Goal: Information Seeking & Learning: Find specific fact

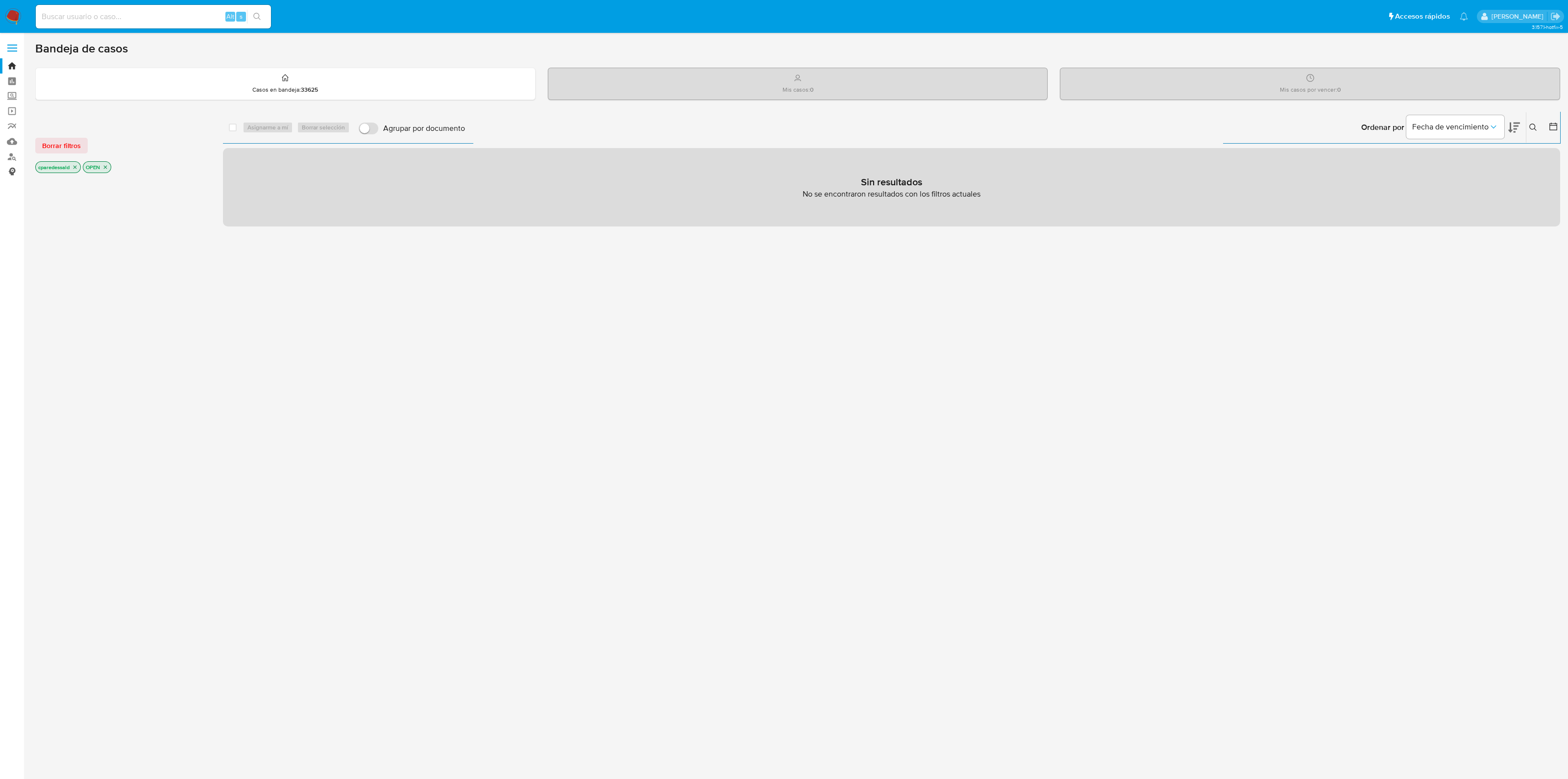
click at [18, 172] on link "Consolidado" at bounding box center [58, 172] width 117 height 15
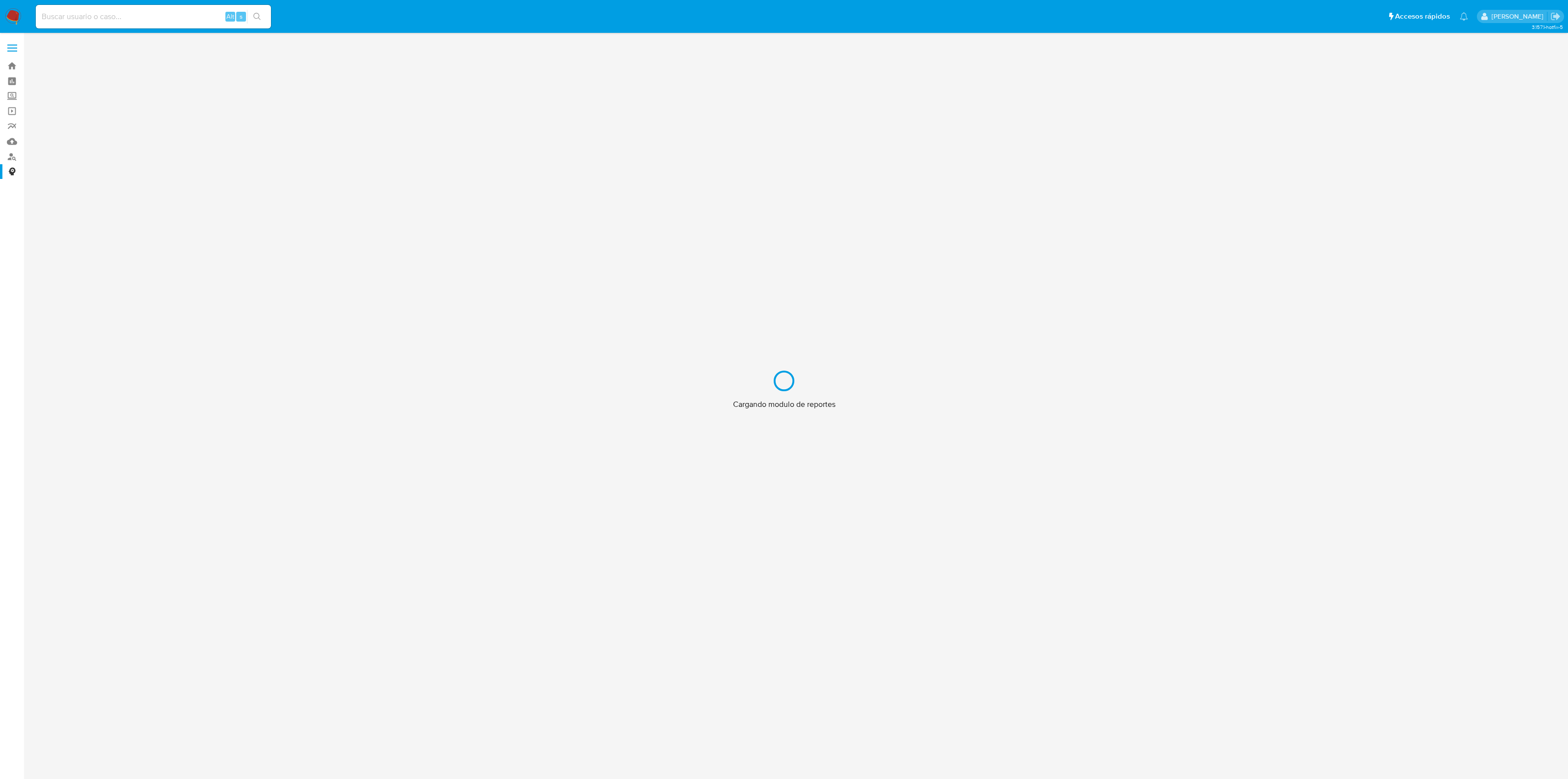
click at [16, 156] on div "Cargando modulo de reportes" at bounding box center [784, 390] width 1568 height 779
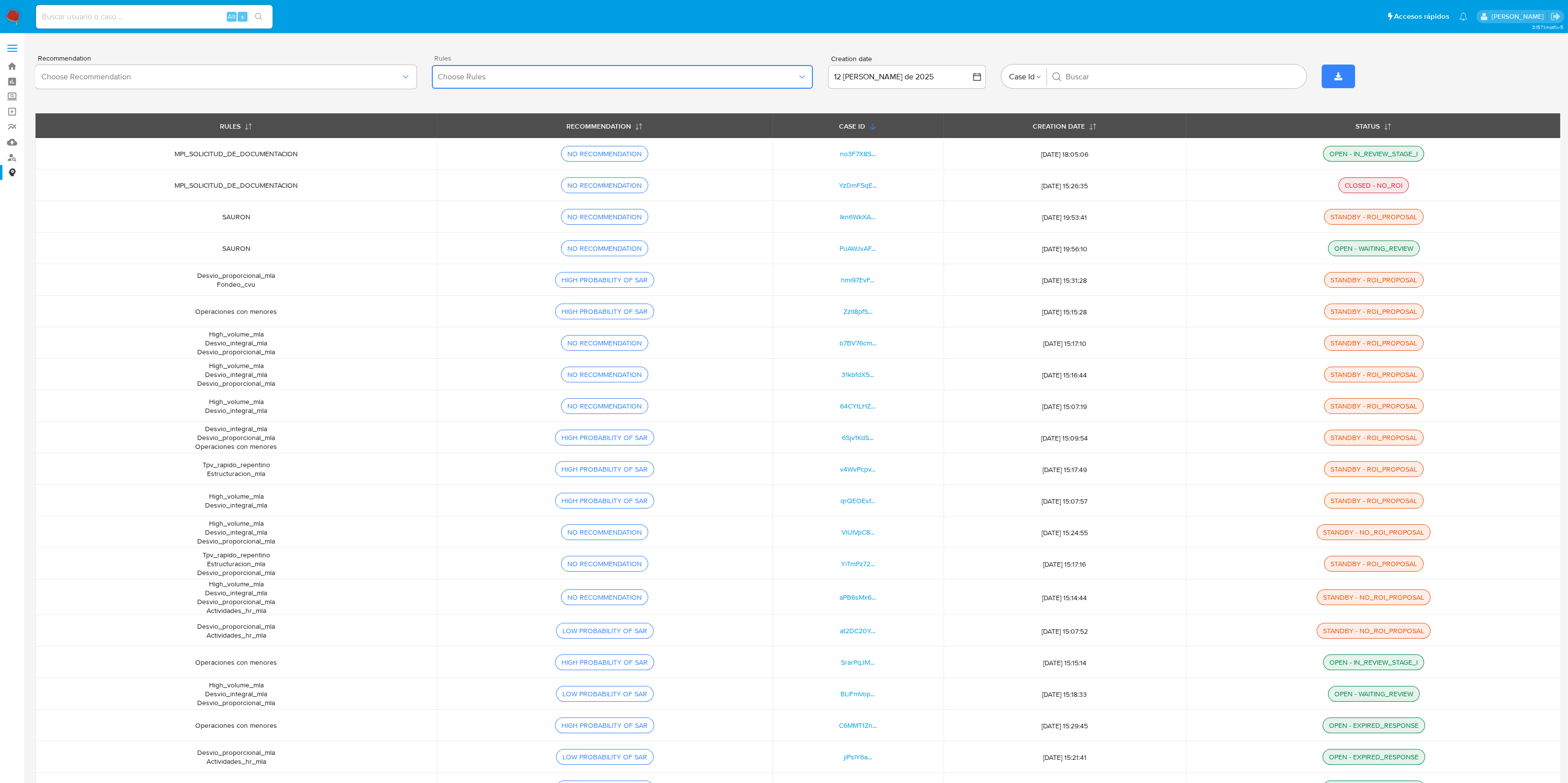
click at [471, 79] on span "Choose Rules" at bounding box center [617, 77] width 359 height 10
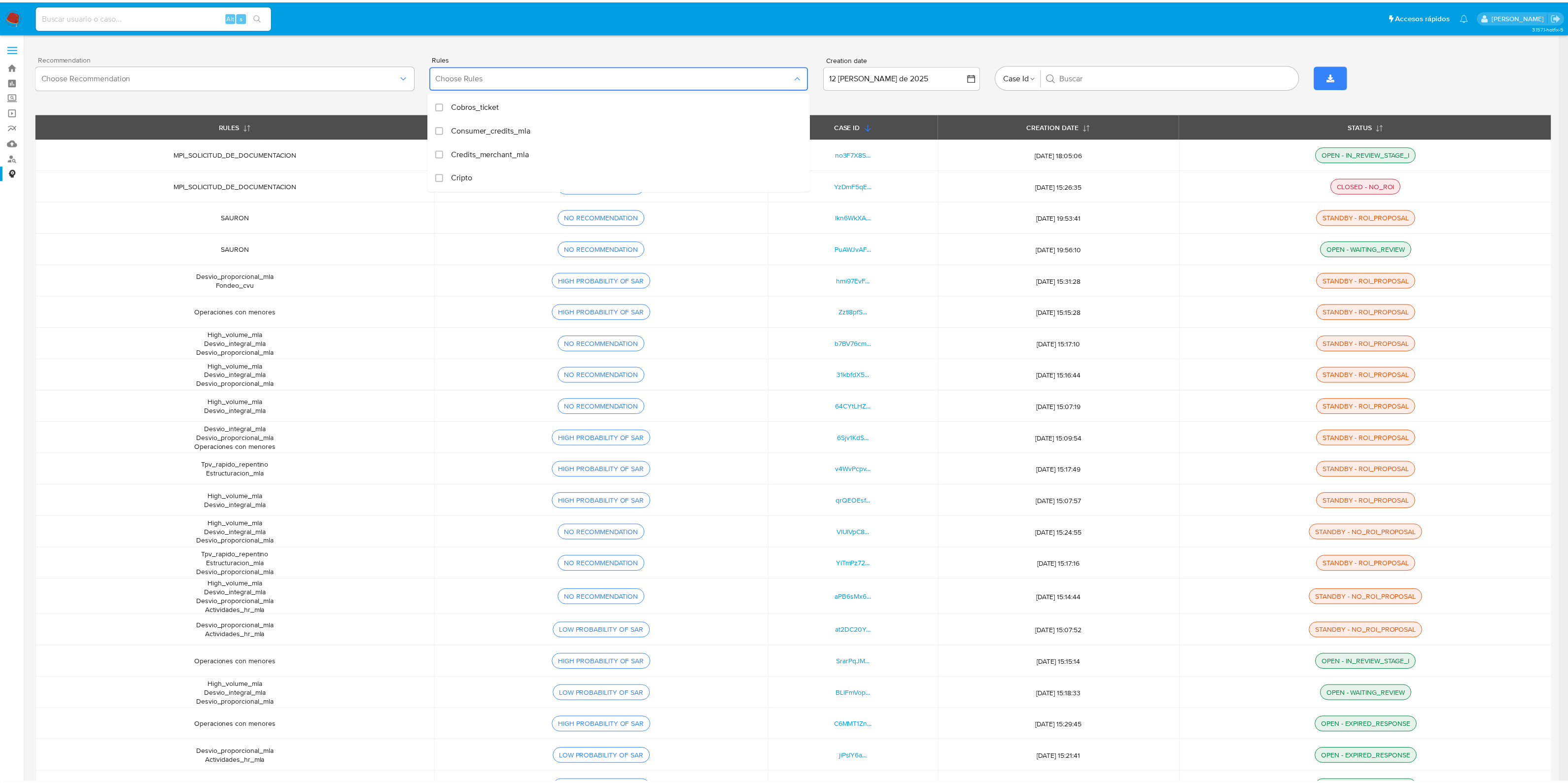
scroll to position [308, 0]
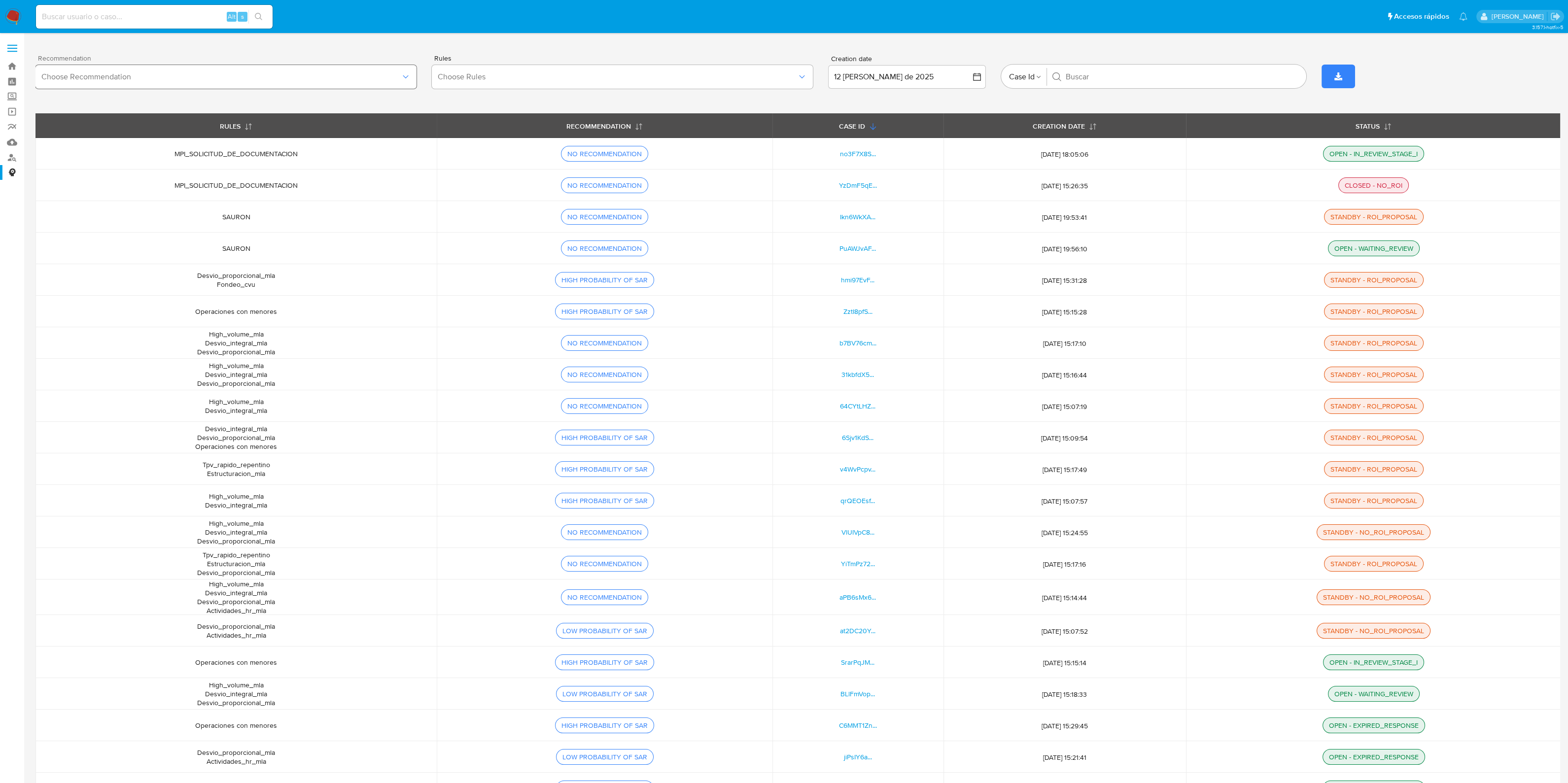
click at [355, 68] on button "Choose Recommendation" at bounding box center [226, 77] width 381 height 24
click at [431, 42] on div "Recommendation Choose Recommendation Rules Choose Rules Creation date 12 de ago…" at bounding box center [798, 76] width 1525 height 74
click at [16, 156] on link "Buscador de personas" at bounding box center [59, 157] width 117 height 15
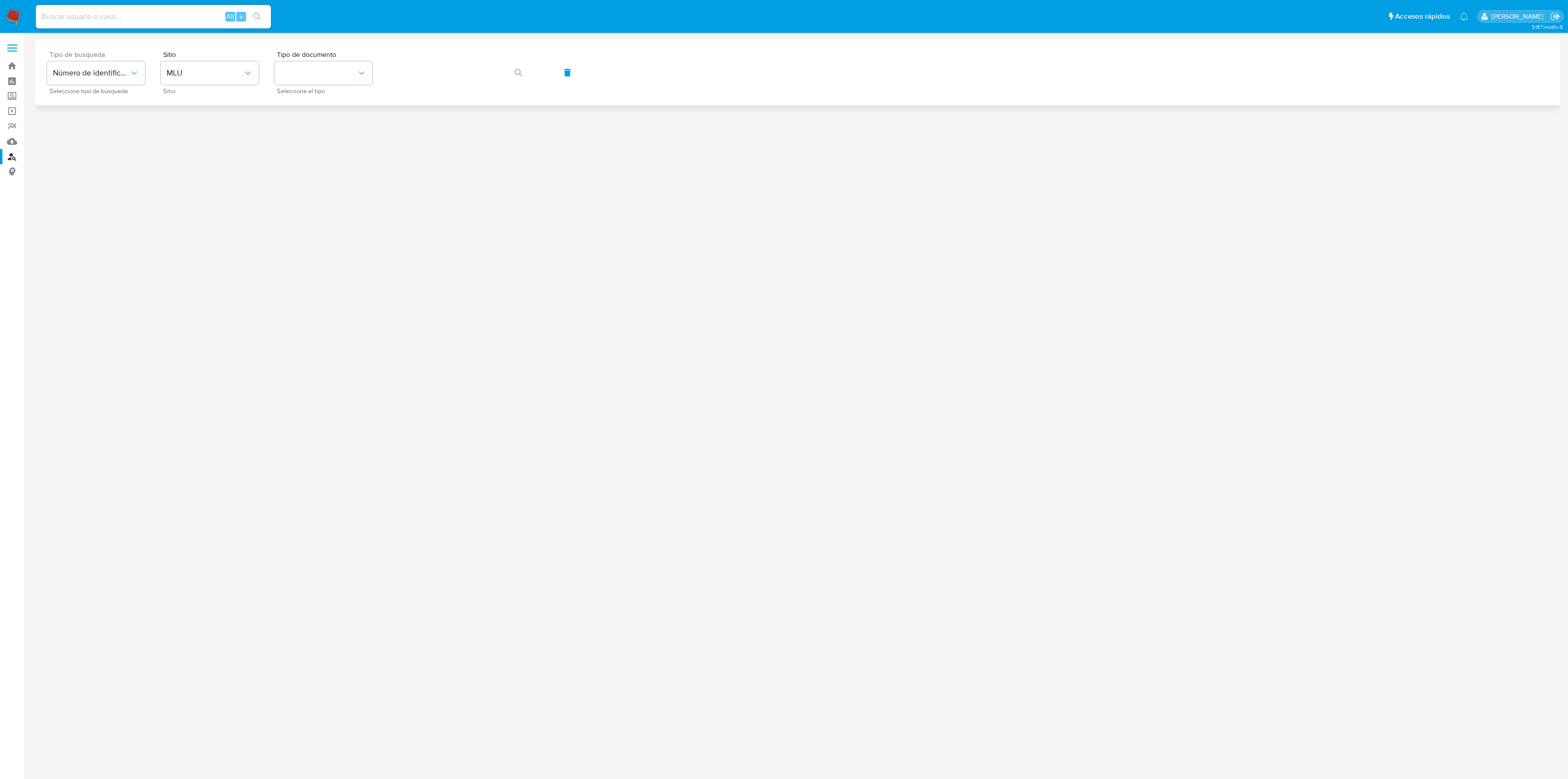
click at [80, 89] on span "Seleccione tipo de búsqueda" at bounding box center [99, 91] width 98 height 5
click at [87, 69] on span "Número de identificación" at bounding box center [91, 74] width 77 height 10
click at [116, 117] on div "Número de identificación" at bounding box center [93, 104] width 80 height 33
click at [213, 68] on button "site_id" at bounding box center [209, 74] width 98 height 24
click at [201, 232] on div "MLC" at bounding box center [206, 241] width 80 height 24
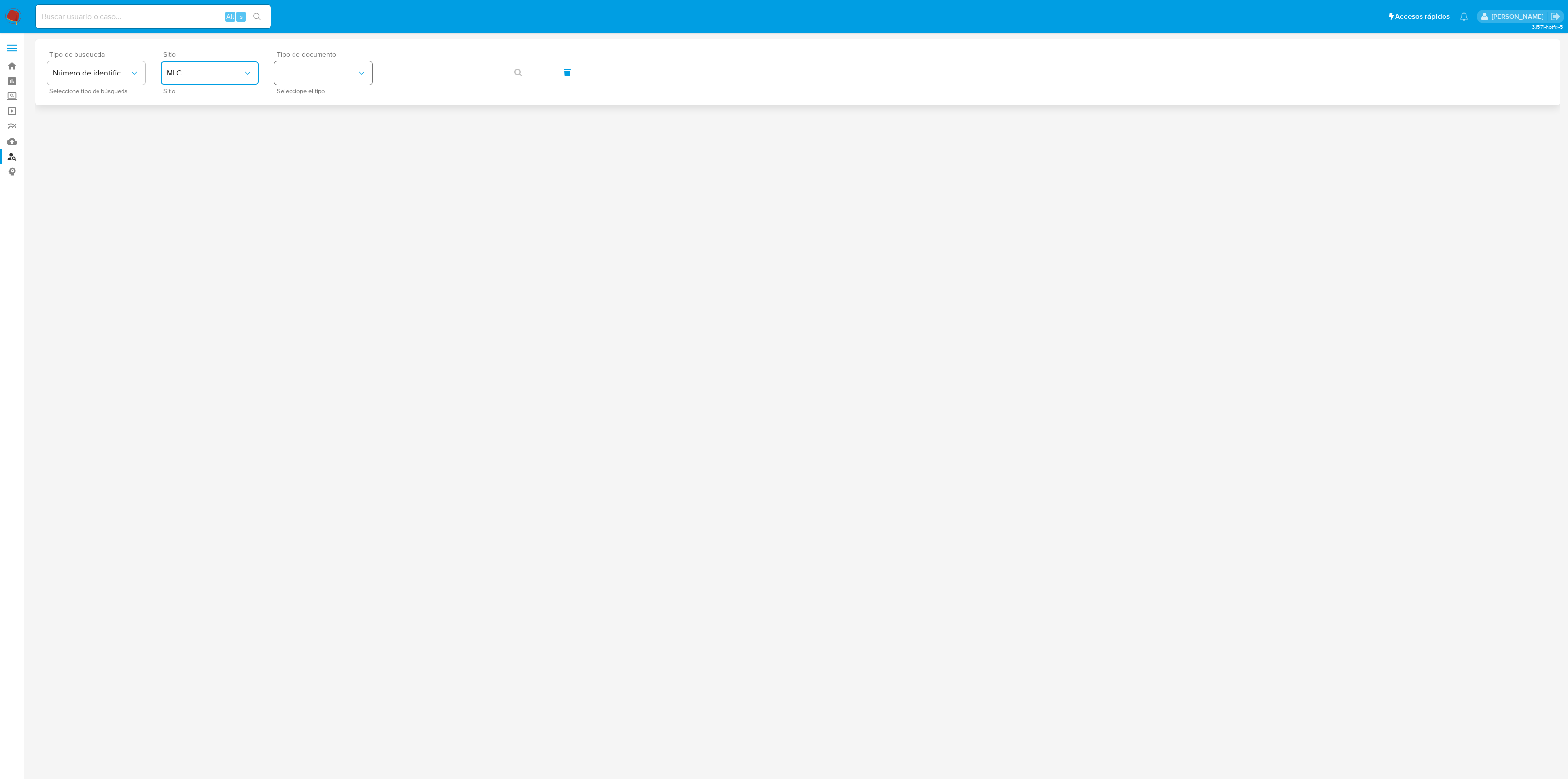
click at [293, 64] on button "identificationType" at bounding box center [323, 74] width 98 height 24
click at [301, 112] on div "RUT RUT" at bounding box center [320, 104] width 80 height 33
click at [524, 65] on button "button" at bounding box center [518, 73] width 33 height 24
click at [520, 68] on span "button" at bounding box center [518, 73] width 8 height 22
click at [525, 72] on button "button" at bounding box center [518, 73] width 33 height 24
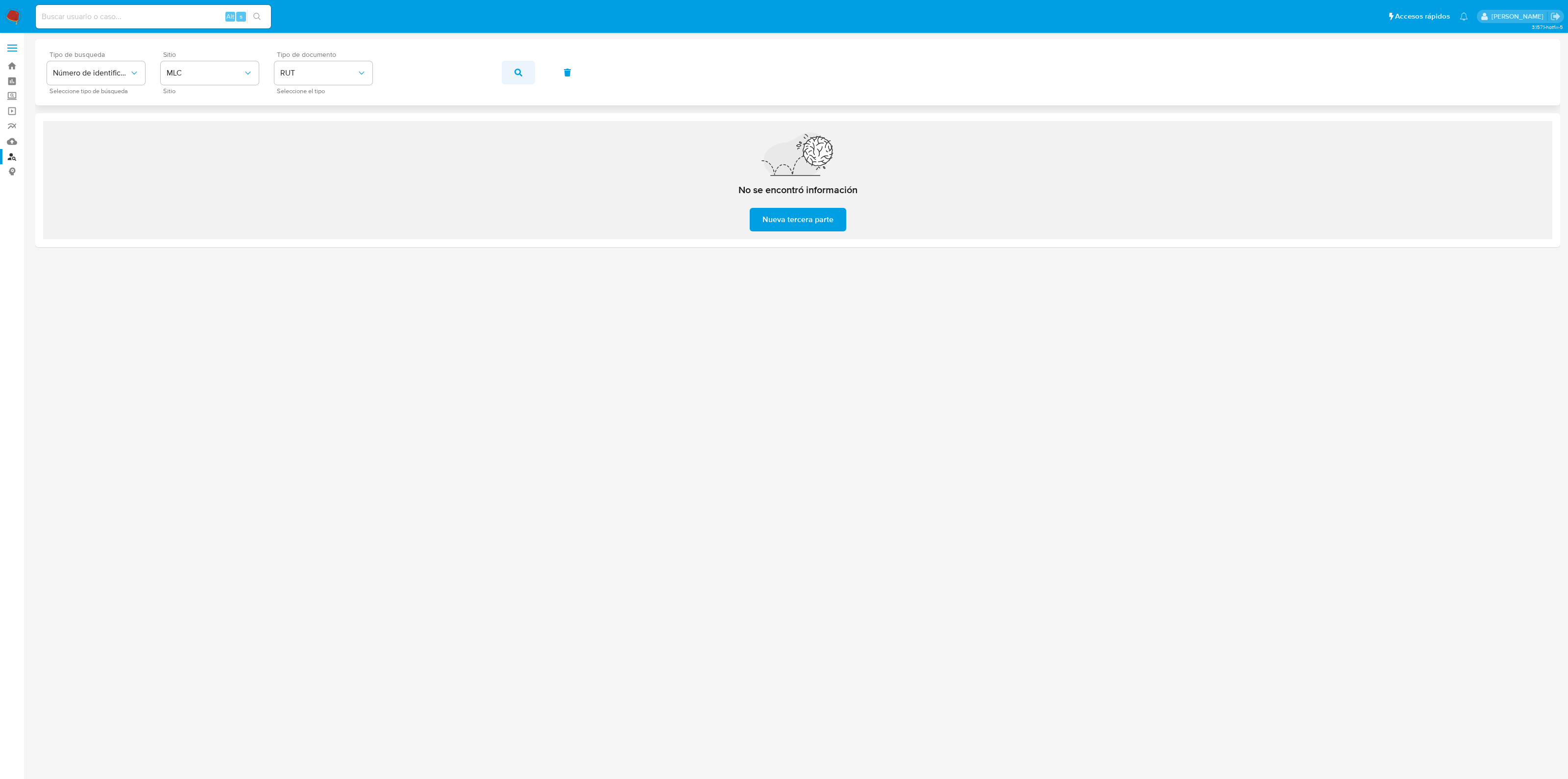
click at [514, 77] on span "button" at bounding box center [518, 73] width 8 height 22
click at [507, 71] on button "button" at bounding box center [518, 73] width 33 height 24
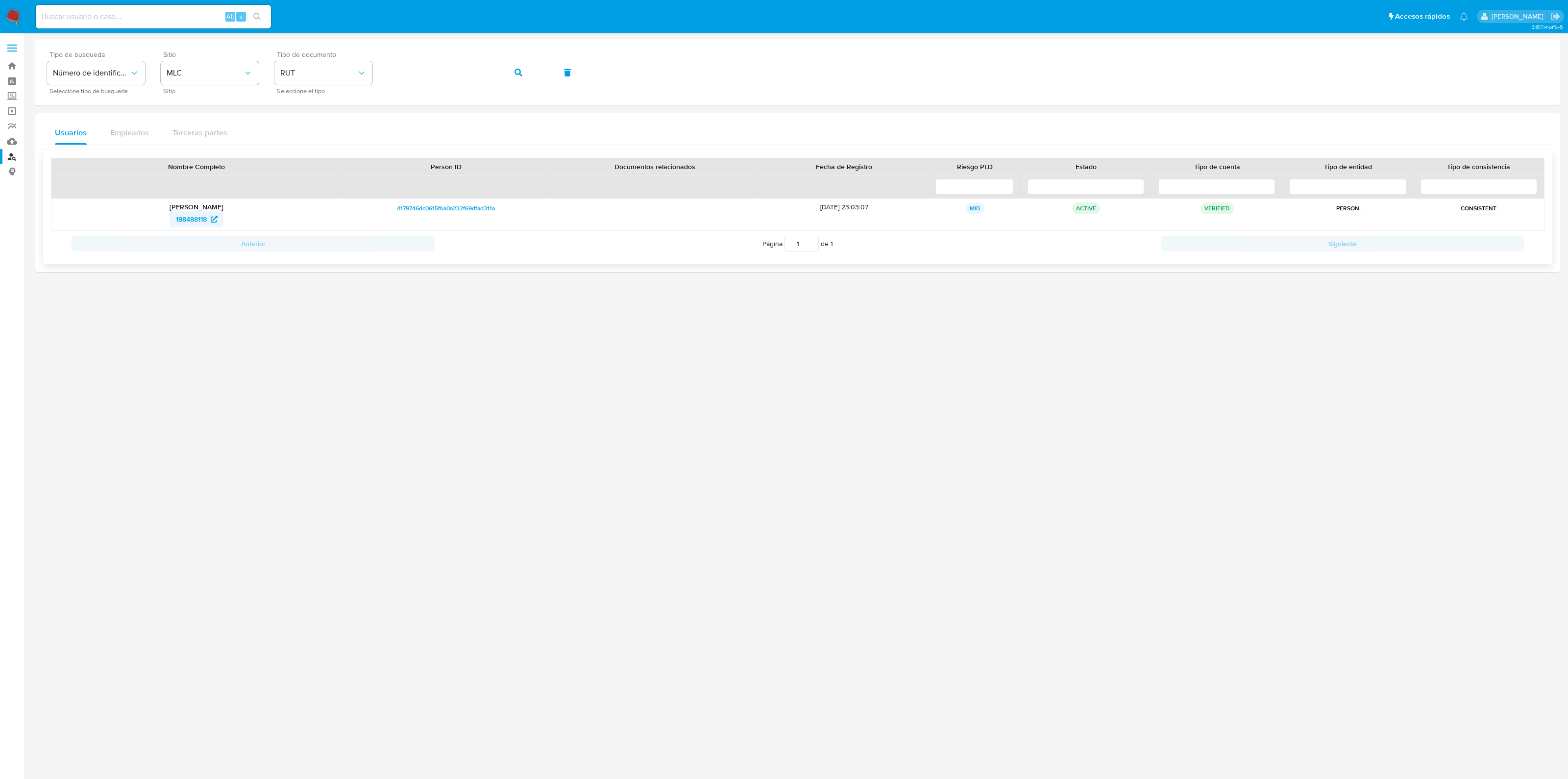
click at [184, 219] on span "188488118" at bounding box center [191, 219] width 31 height 16
click at [196, 217] on span "188488118" at bounding box center [191, 219] width 31 height 16
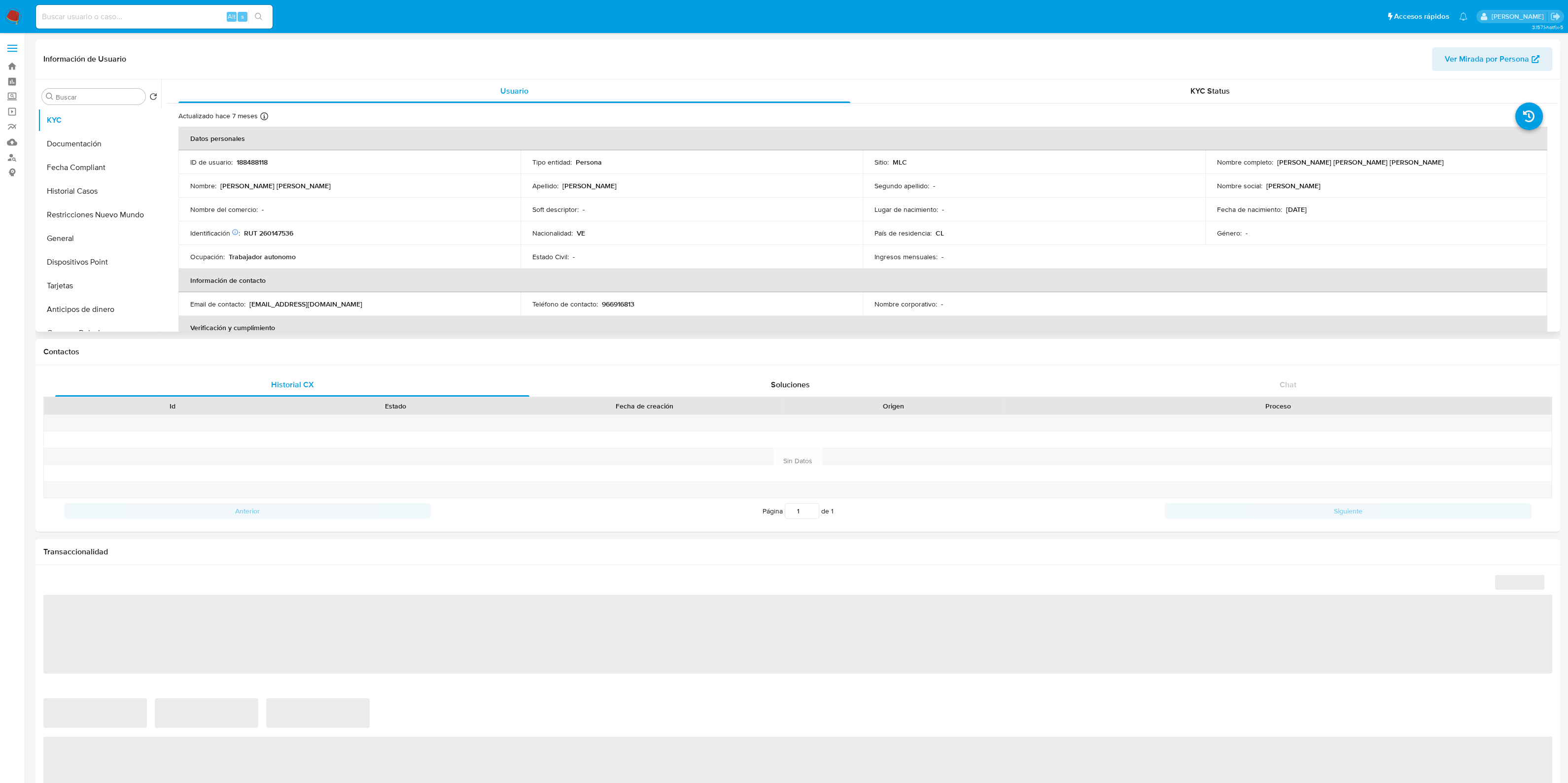
select select "10"
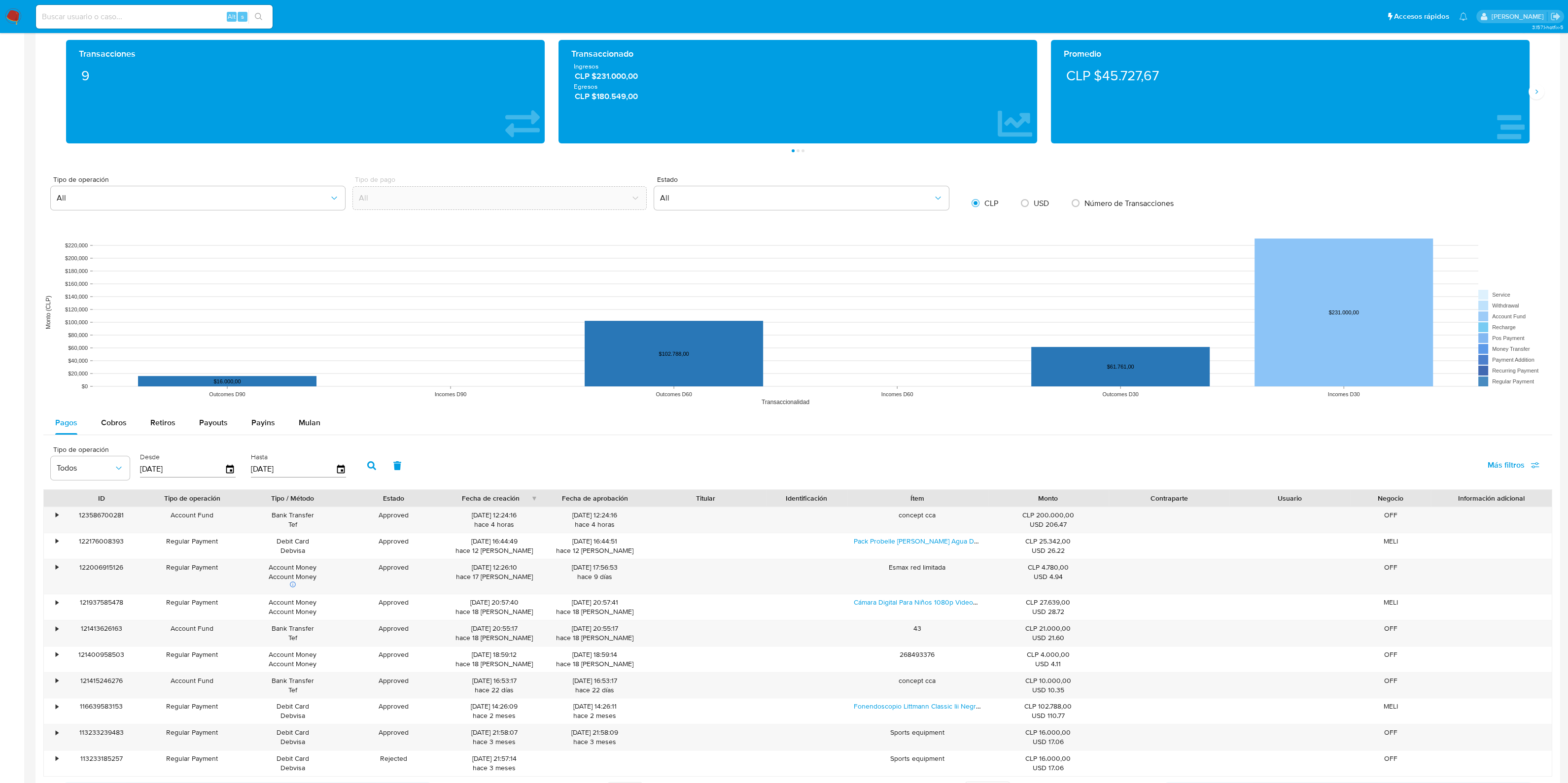
scroll to position [732, 0]
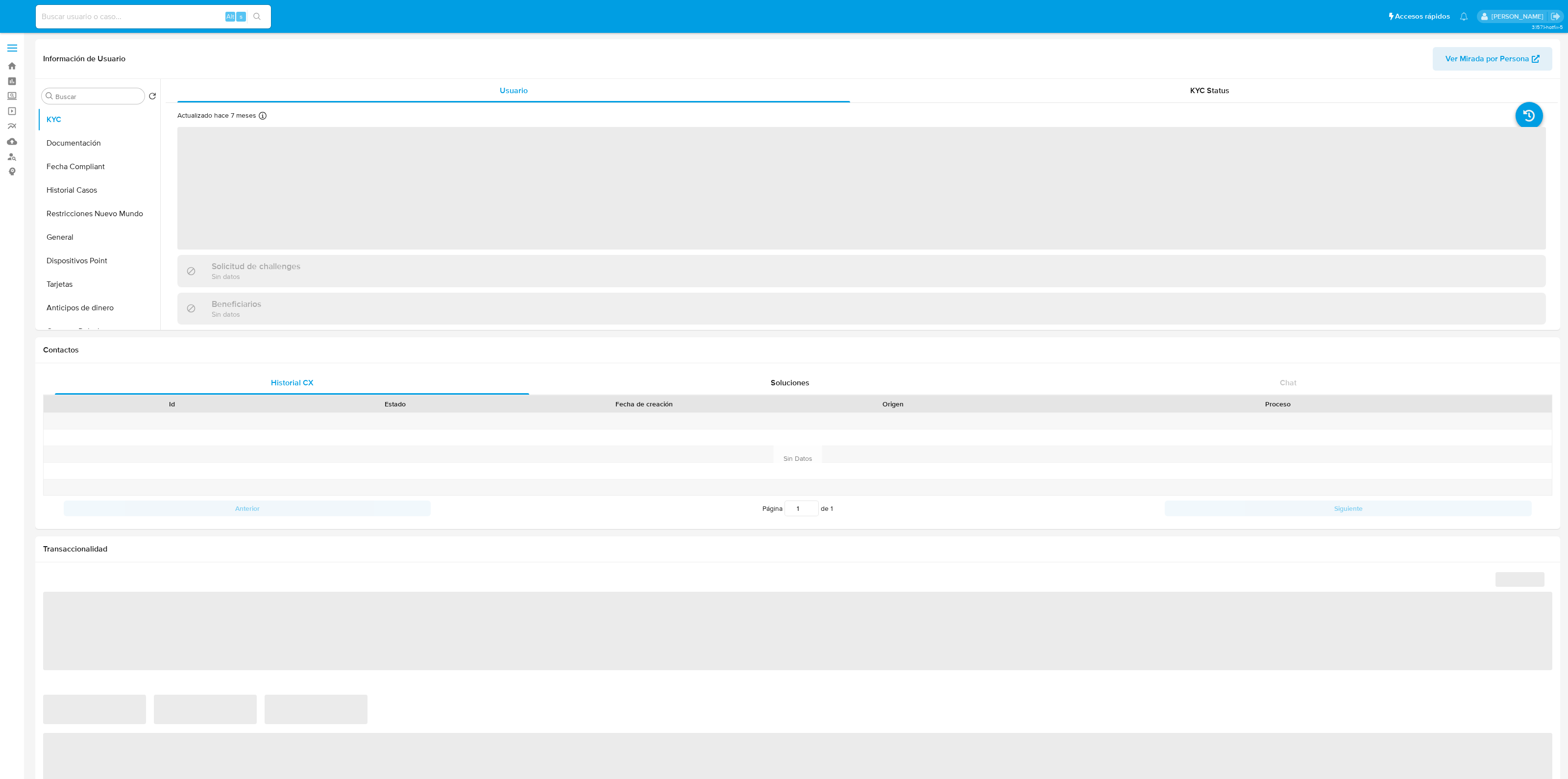
select select "10"
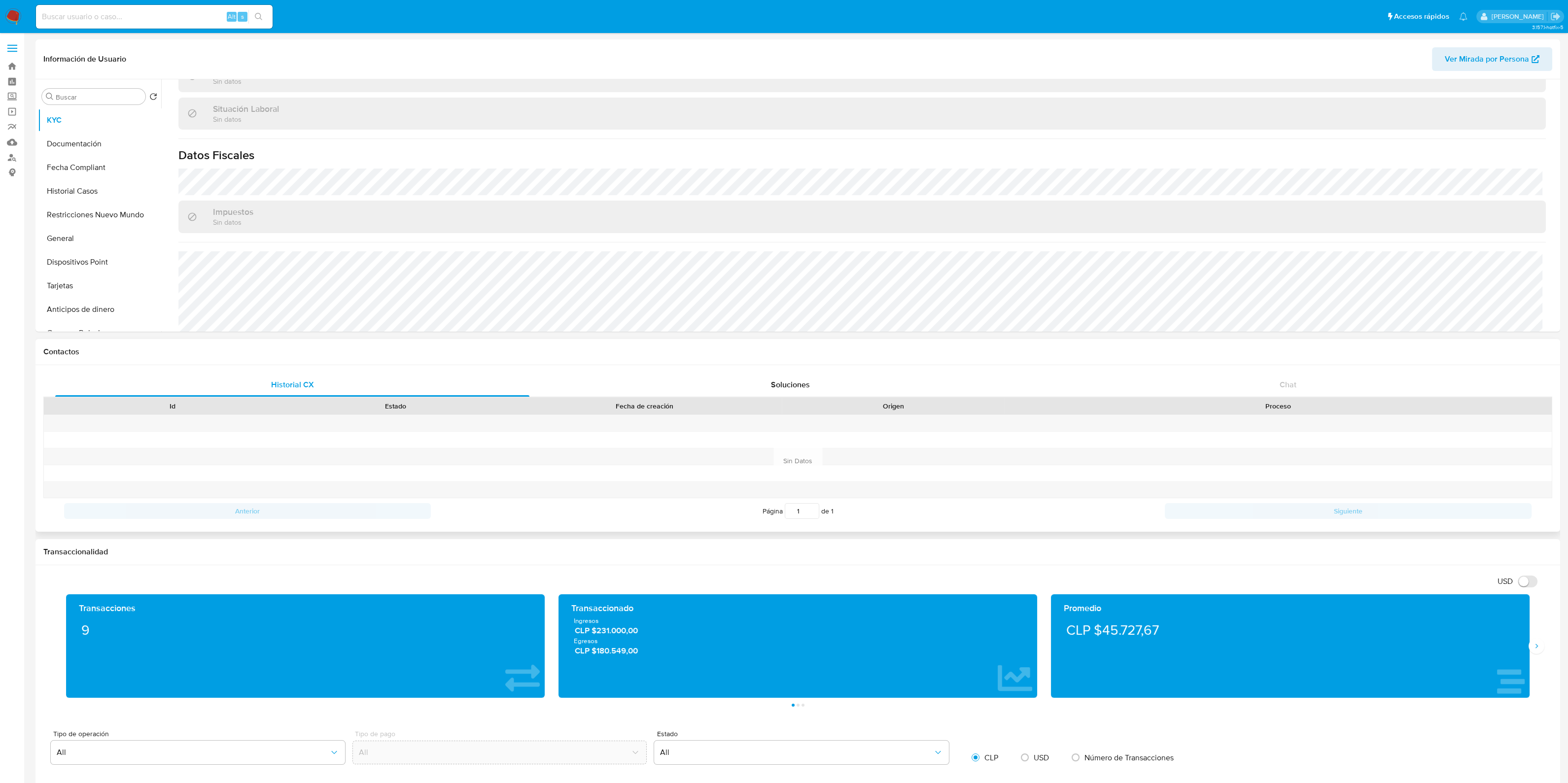
scroll to position [544, 0]
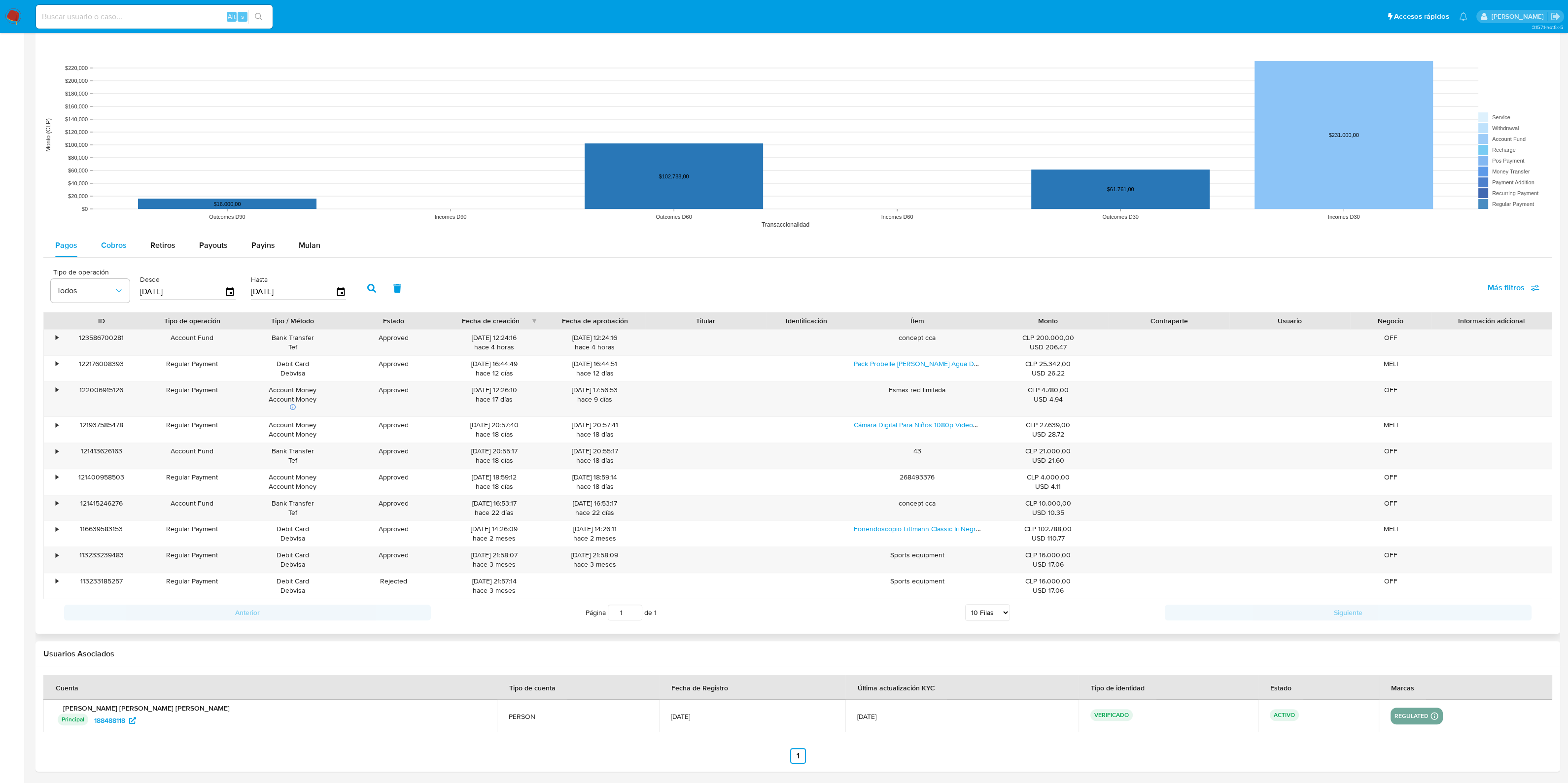
click at [112, 245] on span "Cobros" at bounding box center [114, 245] width 25 height 11
select select "10"
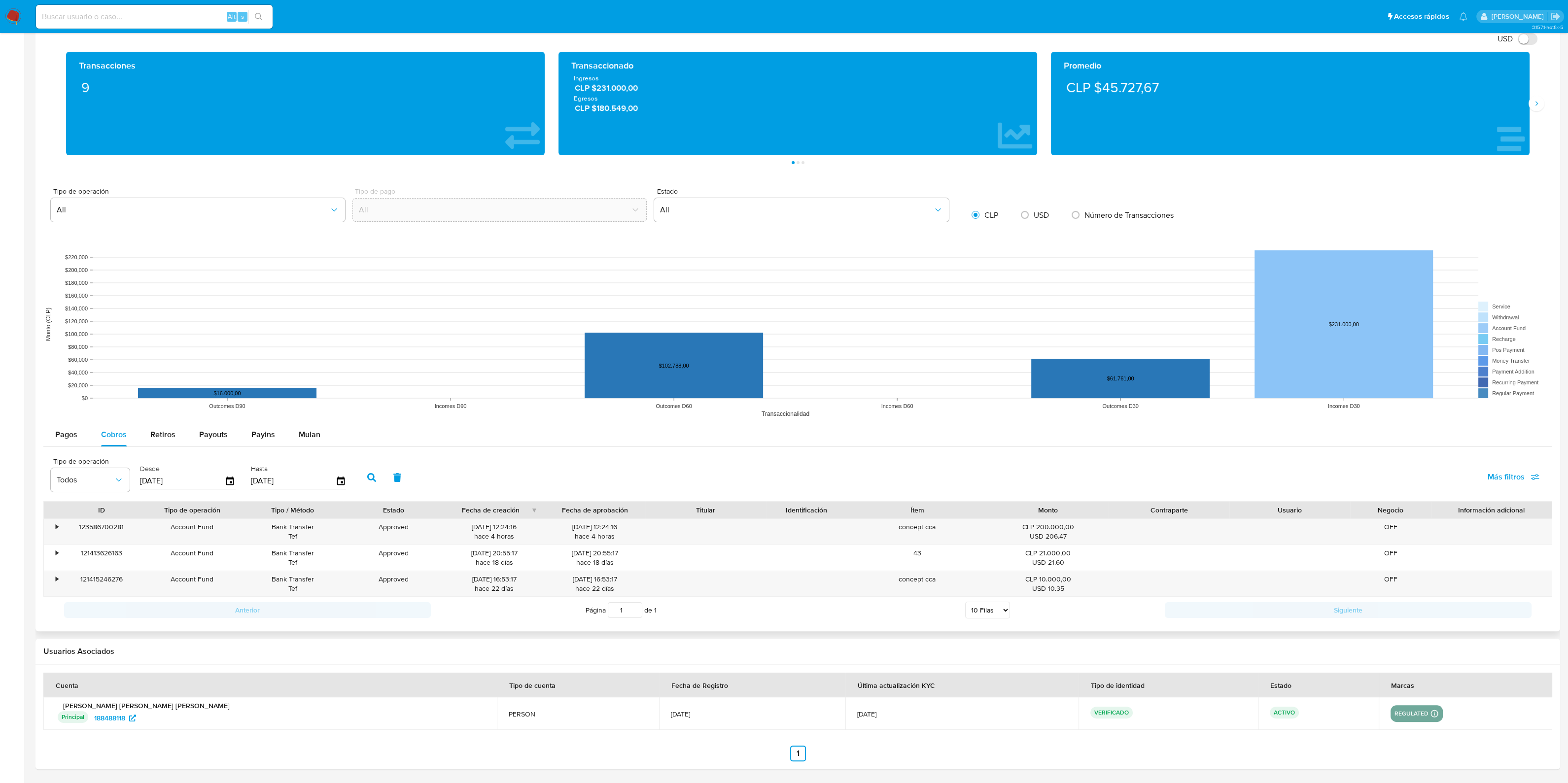
scroll to position [541, 0]
